Goal: Task Accomplishment & Management: Manage account settings

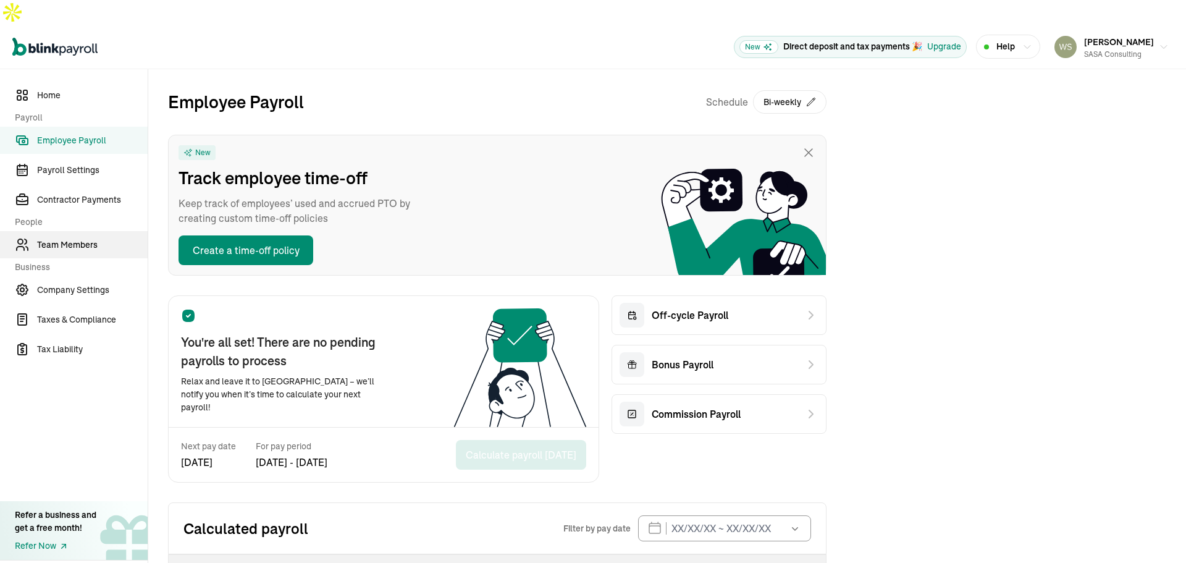
click at [80, 238] on span "Team Members" at bounding box center [92, 244] width 111 height 13
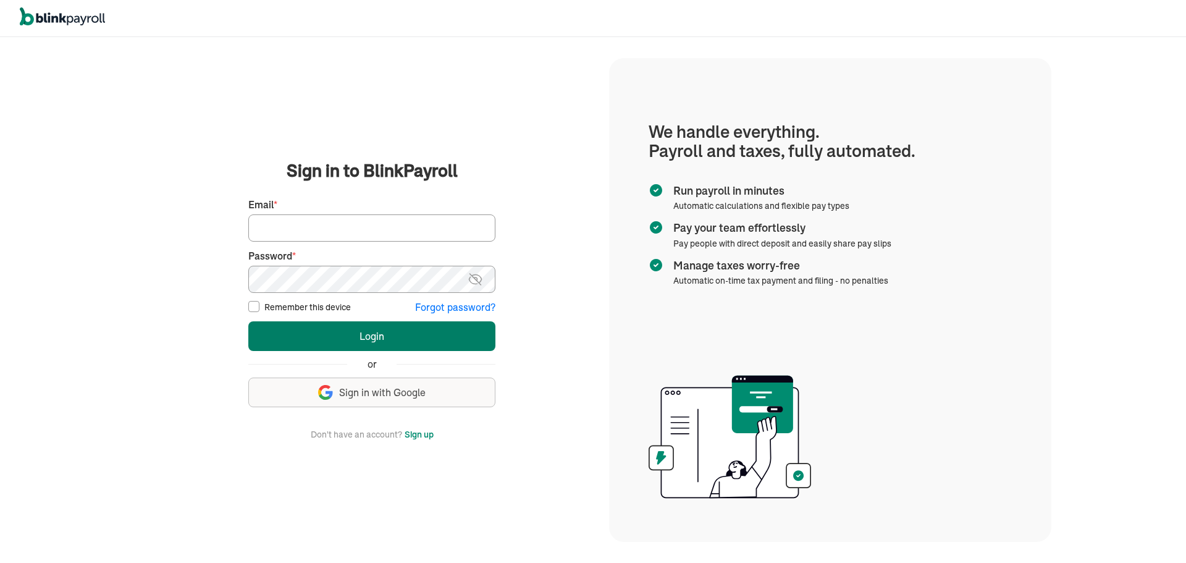
type input "wsafarik@sasaconsulting.com"
click at [387, 330] on button "Login" at bounding box center [371, 336] width 247 height 30
